Goal: Task Accomplishment & Management: Complete application form

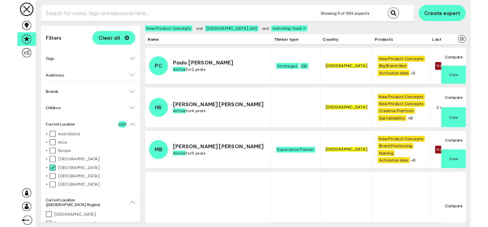
scroll to position [61, 0]
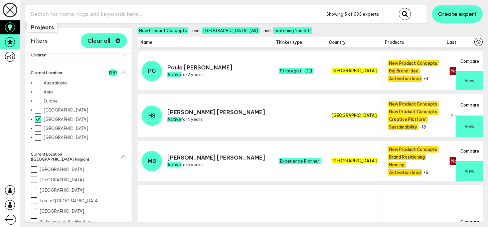
click at [7, 28] on icon at bounding box center [10, 27] width 10 height 10
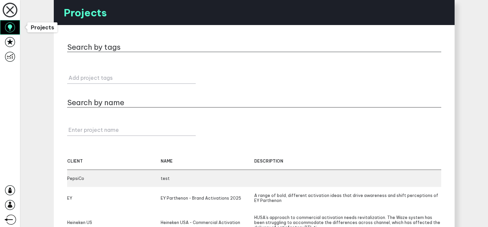
scroll to position [52, 0]
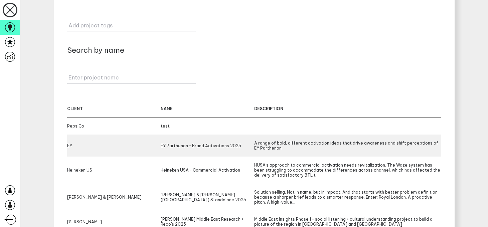
click at [215, 143] on div "EY Parthenon - Brand Activations 2025" at bounding box center [207, 146] width 93 height 10
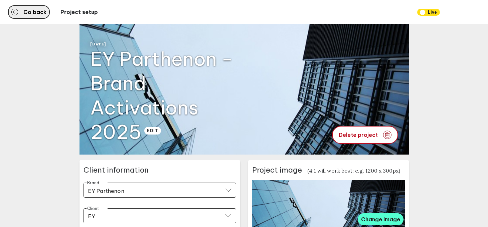
click at [32, 9] on span "Go back" at bounding box center [34, 11] width 23 height 5
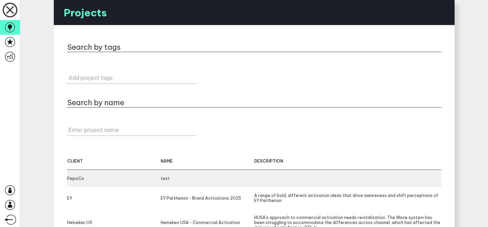
click at [207, 181] on div "test" at bounding box center [207, 178] width 93 height 5
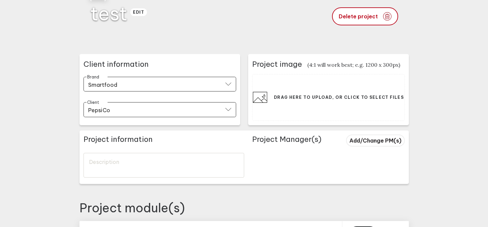
scroll to position [64, 0]
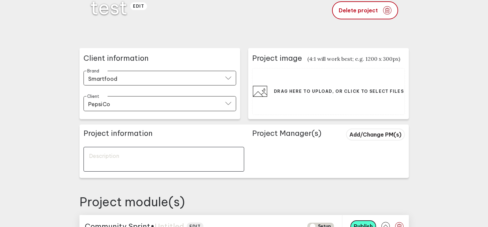
click at [184, 153] on textarea at bounding box center [163, 159] width 161 height 25
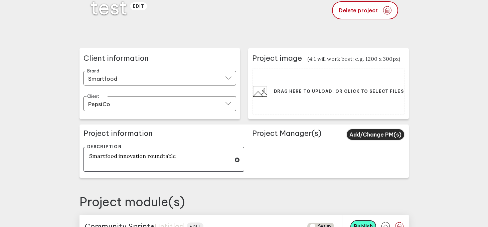
type textarea "Smartfood innovation roundtable"
click at [373, 132] on span "Add/Change PM(s)" at bounding box center [375, 134] width 52 height 7
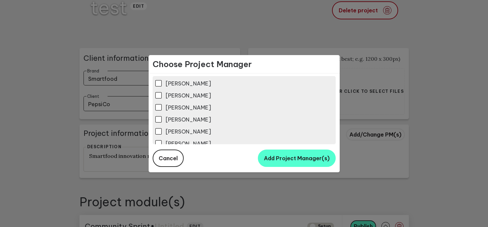
click at [192, 98] on label "[PERSON_NAME]" at bounding box center [244, 93] width 178 height 12
click at [162, 98] on input "[PERSON_NAME]" at bounding box center [158, 95] width 6 height 6
checkbox input "true"
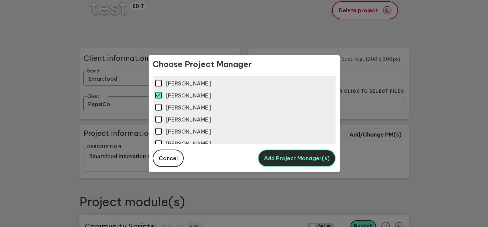
click at [286, 162] on button "Add Project Manager(s)" at bounding box center [297, 158] width 78 height 17
type textarea "Smartfood innovation roundtable"
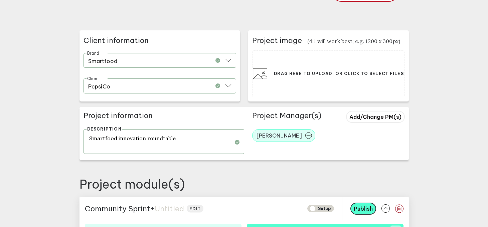
scroll to position [94, 0]
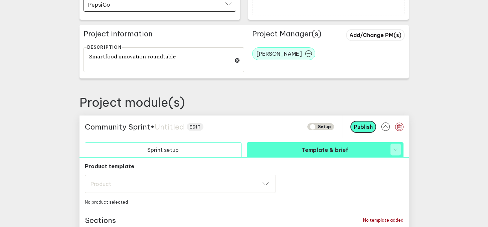
click at [215, 145] on button "Sprint setup" at bounding box center [163, 149] width 157 height 15
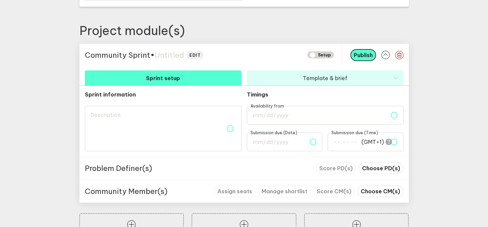
scroll to position [235, 0]
click at [295, 115] on input "date" at bounding box center [325, 114] width 157 height 19
click at [411, 117] on main "Go back Project setup Setup [DATE] test edit Delete project Client information …" at bounding box center [244, 10] width 488 height 490
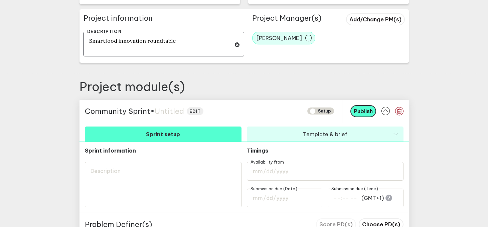
scroll to position [179, 0]
drag, startPoint x: 172, startPoint y: 40, endPoint x: 62, endPoint y: 34, distance: 109.9
click at [62, 34] on main "Go back Project setup Setup [DATE] test edit Delete project Client information …" at bounding box center [244, 66] width 488 height 490
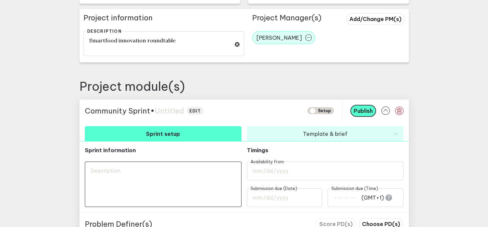
click at [120, 171] on textarea at bounding box center [163, 184] width 157 height 45
paste textarea
type textarea "Smartfood innovation roundtable"
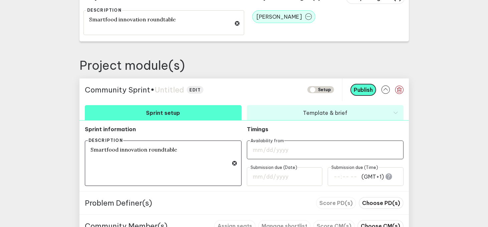
type textarea "Smartfood innovation roundtable"
click at [273, 149] on input "date" at bounding box center [325, 150] width 157 height 19
type input "[DATE]"
click at [278, 174] on input "date" at bounding box center [285, 176] width 76 height 19
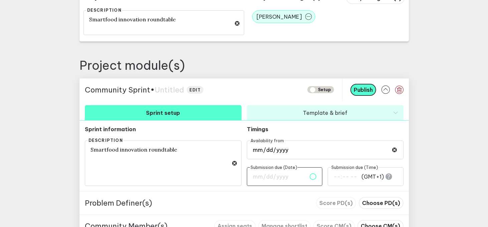
type input "[DATE]"
type input "00:00"
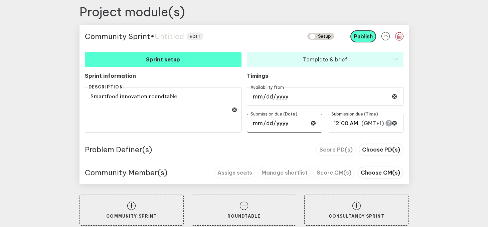
scroll to position [260, 0]
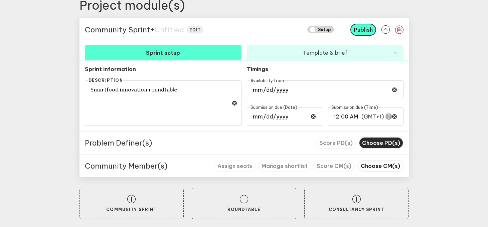
click at [376, 147] on button "Choose PD(s)" at bounding box center [380, 143] width 45 height 12
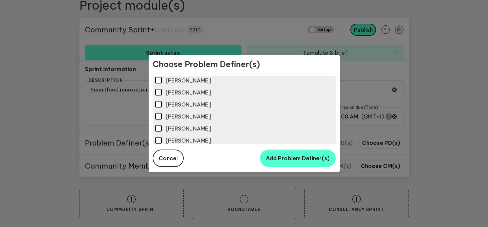
scroll to position [196, 0]
click at [179, 131] on label "[PERSON_NAME]" at bounding box center [244, 137] width 178 height 12
click at [162, 136] on input "[PERSON_NAME]" at bounding box center [158, 139] width 6 height 6
checkbox input "true"
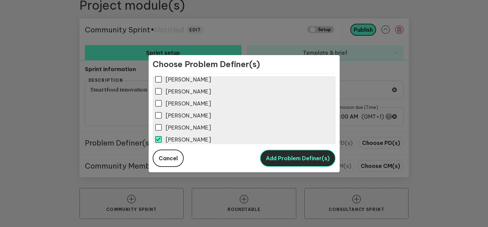
click at [272, 152] on button "Add Problem Definer(s)" at bounding box center [298, 158] width 76 height 17
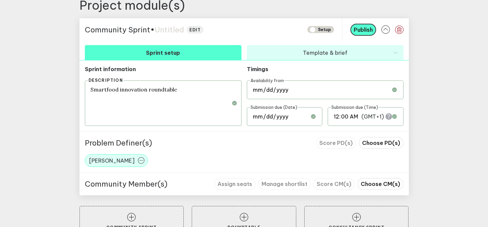
scroll to position [279, 0]
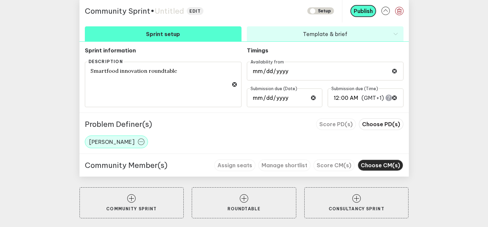
click at [392, 163] on span "Choose CM(s)" at bounding box center [379, 165] width 39 height 7
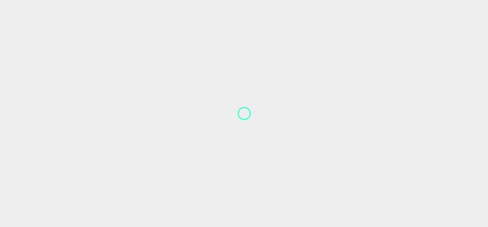
scroll to position [1, 0]
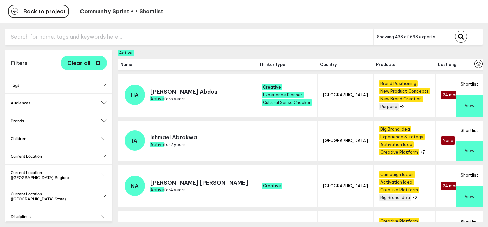
click at [92, 32] on input "text" at bounding box center [189, 37] width 368 height 16
click at [103, 152] on div "Current Location Expand [GEOGRAPHIC_DATA] Expand [GEOGRAPHIC_DATA] Expand [GEOG…" at bounding box center [58, 155] width 107 height 17
click at [103, 155] on button "Current Location" at bounding box center [59, 156] width 96 height 5
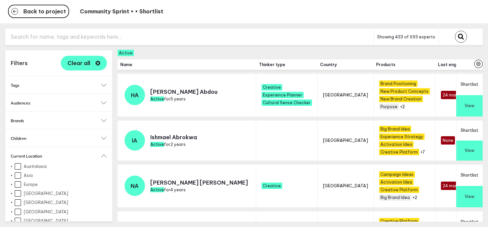
scroll to position [52, 0]
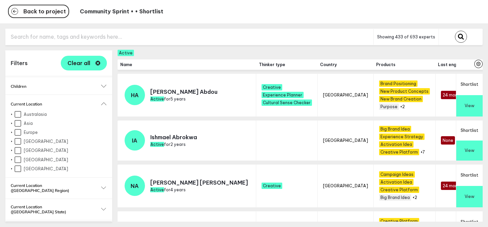
click at [18, 150] on input "[GEOGRAPHIC_DATA]" at bounding box center [18, 150] width 6 height 6
checkbox input "true"
checkbox input "false"
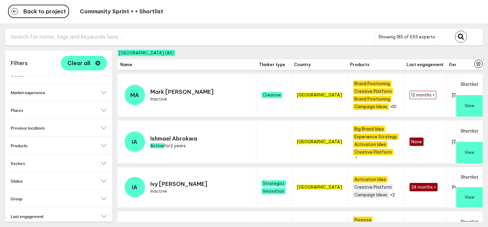
scroll to position [265, 0]
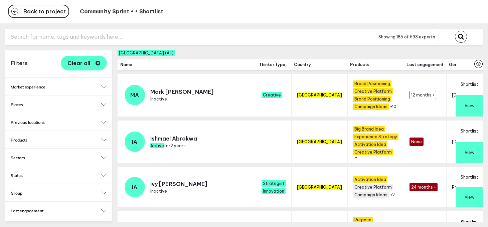
click at [105, 226] on h2 "Thinker type" at bounding box center [59, 228] width 96 height 5
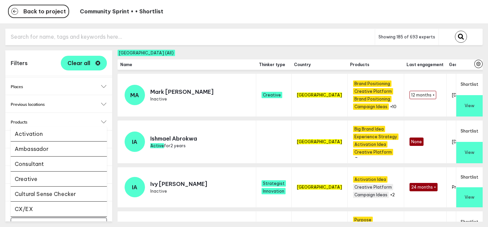
click at [61, 220] on input "Select..." at bounding box center [54, 224] width 78 height 8
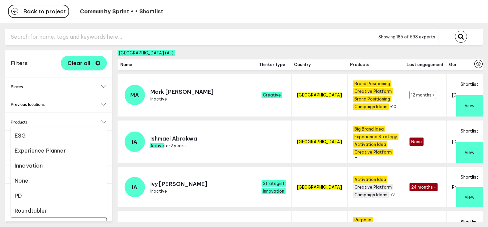
scroll to position [122, 0]
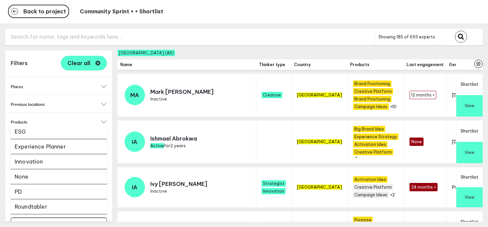
click at [50, 154] on li "Innovation" at bounding box center [59, 161] width 96 height 15
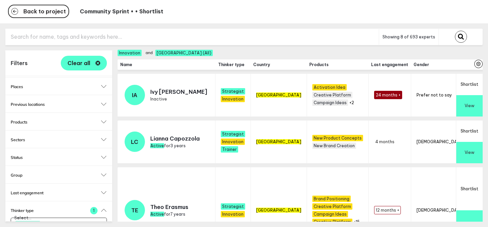
click at [470, 129] on button "Shortlist" at bounding box center [469, 130] width 26 height 21
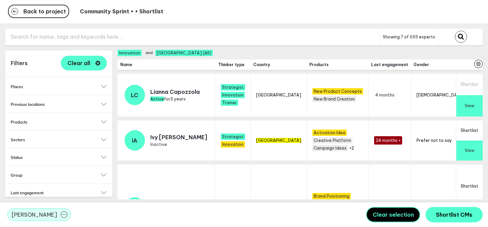
click at [473, 132] on button "Shortlist" at bounding box center [469, 130] width 26 height 20
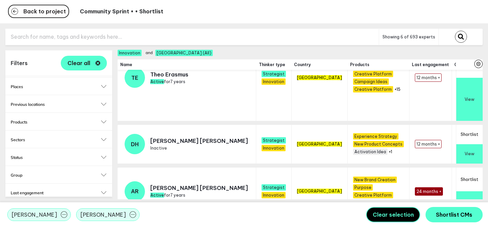
scroll to position [131, 0]
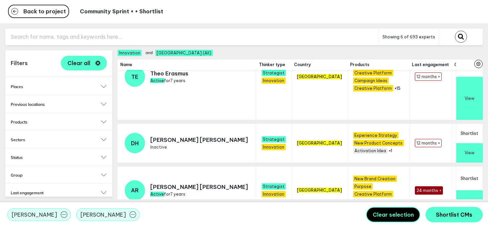
click at [468, 103] on button "View" at bounding box center [469, 98] width 26 height 43
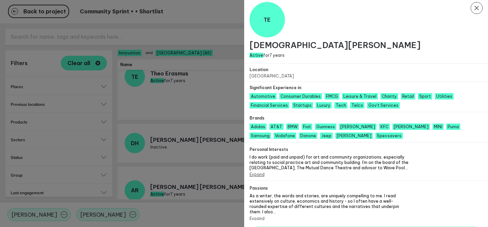
scroll to position [19, 0]
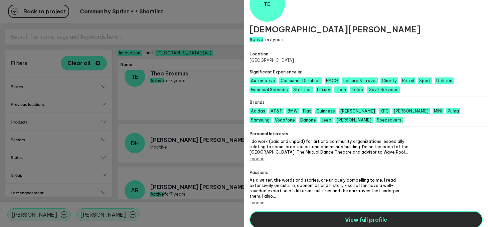
click at [354, 216] on span "View full profile" at bounding box center [366, 219] width 42 height 7
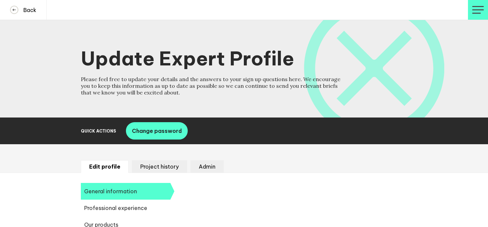
select select "19089"
select select "19085"
select select "14724"
select select "8851"
select select "10794"
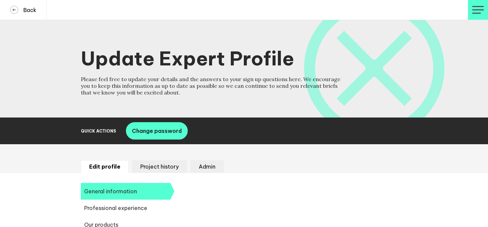
select select "13921"
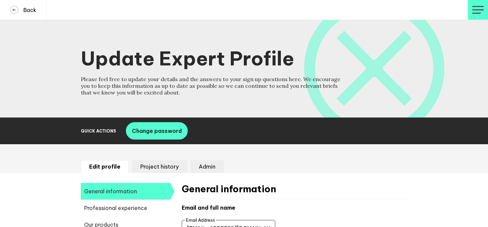
click at [158, 169] on li "Project history" at bounding box center [159, 166] width 55 height 13
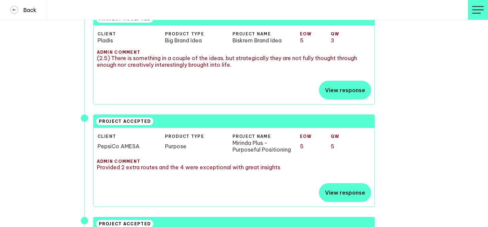
scroll to position [218, 0]
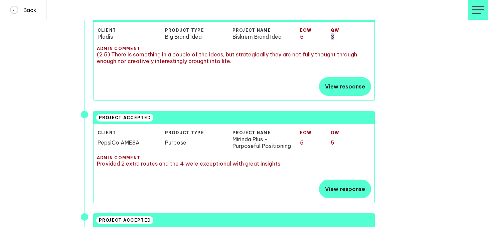
drag, startPoint x: 330, startPoint y: 36, endPoint x: 334, endPoint y: 38, distance: 4.3
click at [335, 38] on td "3" at bounding box center [345, 36] width 30 height 7
click at [10, 10] on span at bounding box center [14, 10] width 8 height 8
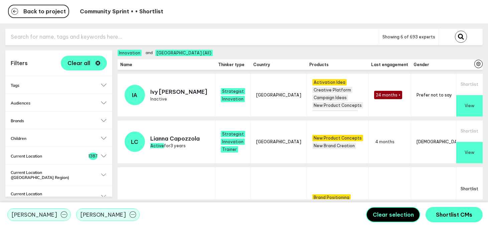
scroll to position [1, 0]
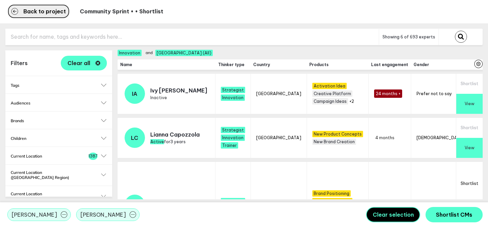
click at [17, 10] on icon "button" at bounding box center [14, 11] width 7 height 7
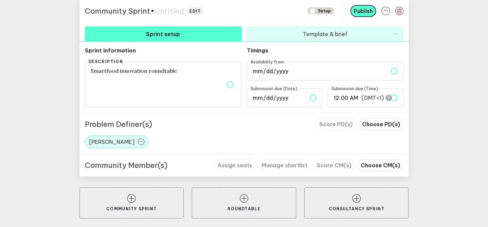
scroll to position [281, 0]
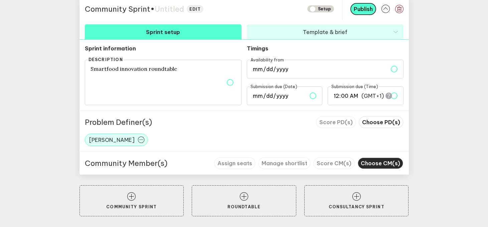
click at [387, 163] on span "Choose CM(s)" at bounding box center [379, 163] width 39 height 7
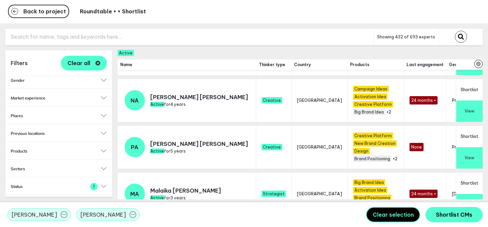
scroll to position [198, 0]
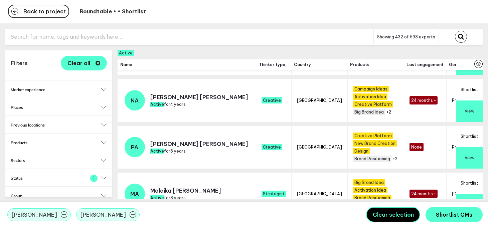
click at [472, 131] on button "Shortlist" at bounding box center [469, 136] width 26 height 21
click at [471, 133] on button "Shortlist" at bounding box center [469, 136] width 26 height 21
click at [470, 137] on button "Shortlist" at bounding box center [469, 136] width 26 height 21
click at [466, 141] on button "Shortlist" at bounding box center [469, 136] width 26 height 21
click at [468, 132] on button "Shortlist" at bounding box center [469, 136] width 26 height 21
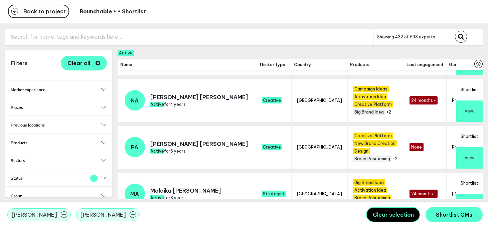
click at [468, 132] on button "Shortlist" at bounding box center [469, 136] width 26 height 21
click at [467, 132] on button "Shortlist" at bounding box center [469, 136] width 26 height 21
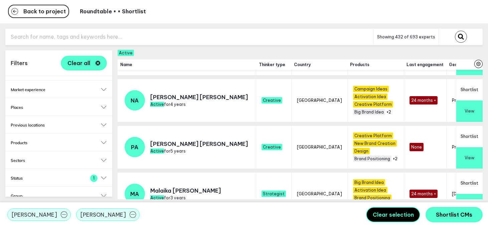
click at [467, 132] on button "Shortlist" at bounding box center [469, 136] width 26 height 21
click at [462, 216] on span "Shortlist CMs" at bounding box center [454, 214] width 36 height 7
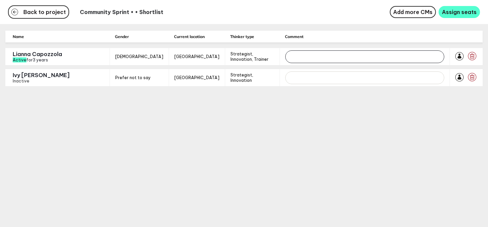
click at [289, 57] on input "text" at bounding box center [364, 56] width 159 height 13
type input "scored so well"
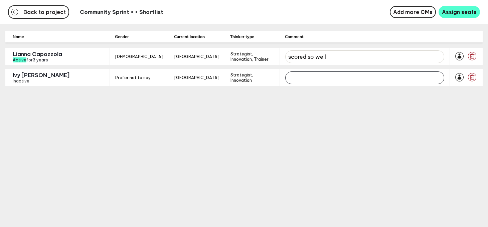
click at [322, 76] on input "text" at bounding box center [364, 77] width 159 height 13
type input "amazing at roundtables"
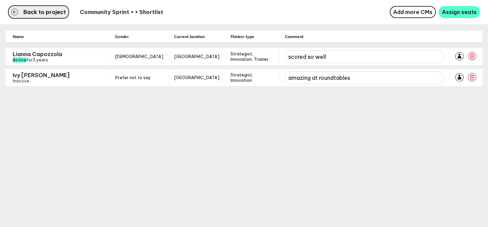
click at [52, 15] on span "Back to project" at bounding box center [44, 11] width 42 height 5
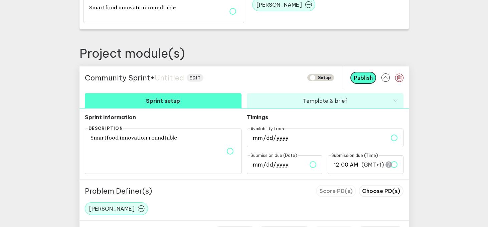
scroll to position [281, 0]
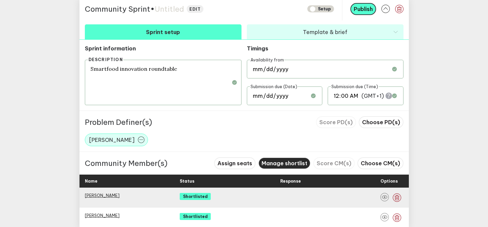
click at [290, 160] on span "Manage shortlist" at bounding box center [284, 163] width 46 height 7
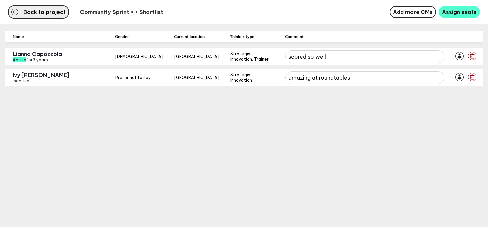
click at [30, 14] on span "Back to project" at bounding box center [44, 11] width 42 height 5
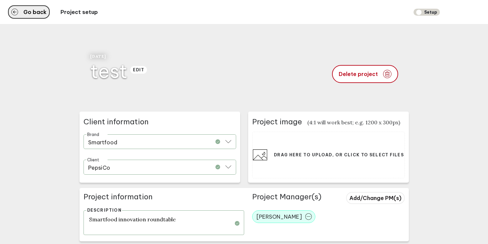
click at [16, 8] on button "Go back" at bounding box center [29, 11] width 42 height 13
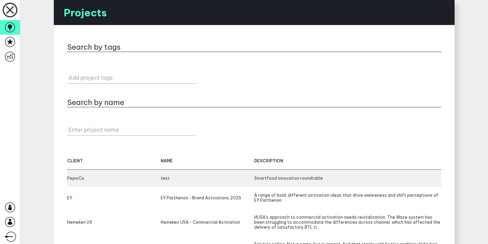
click at [175, 176] on div "test" at bounding box center [207, 178] width 93 height 5
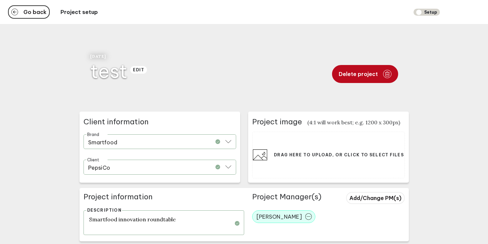
click at [376, 71] on button "Delete project" at bounding box center [365, 74] width 66 height 18
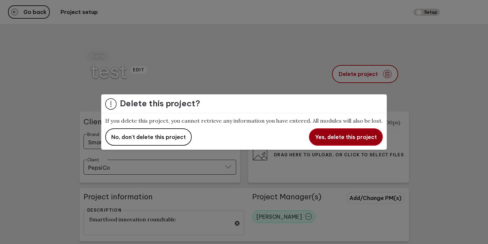
click at [360, 139] on span "Yes, delete this project" at bounding box center [346, 137] width 62 height 7
